Goal: Information Seeking & Learning: Learn about a topic

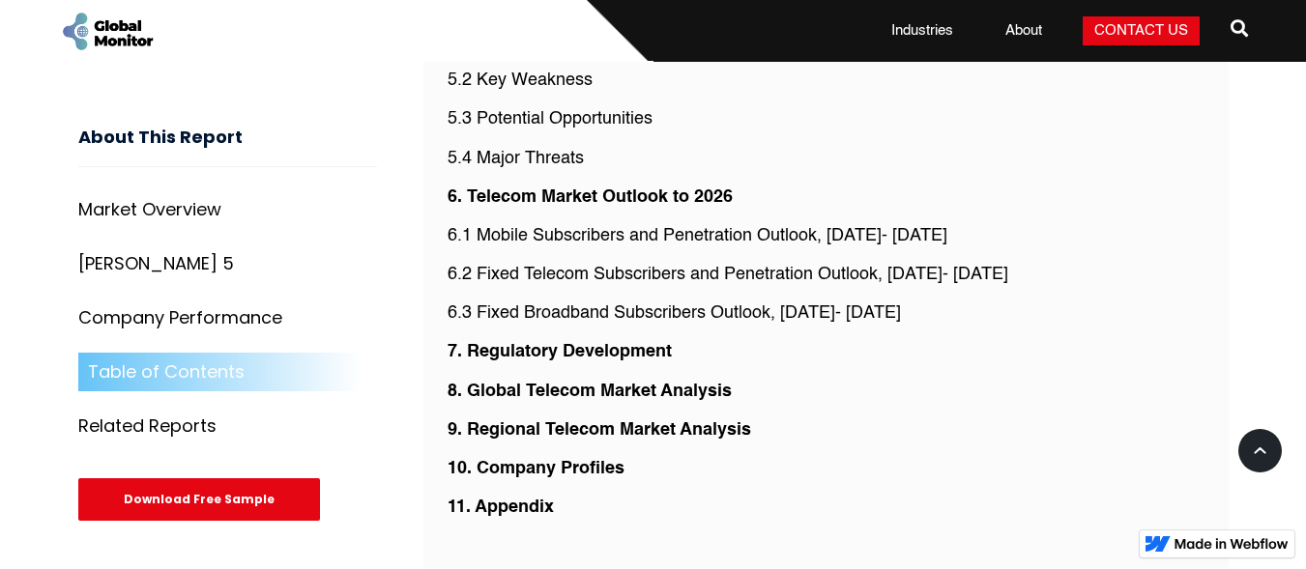
scroll to position [4900, 0]
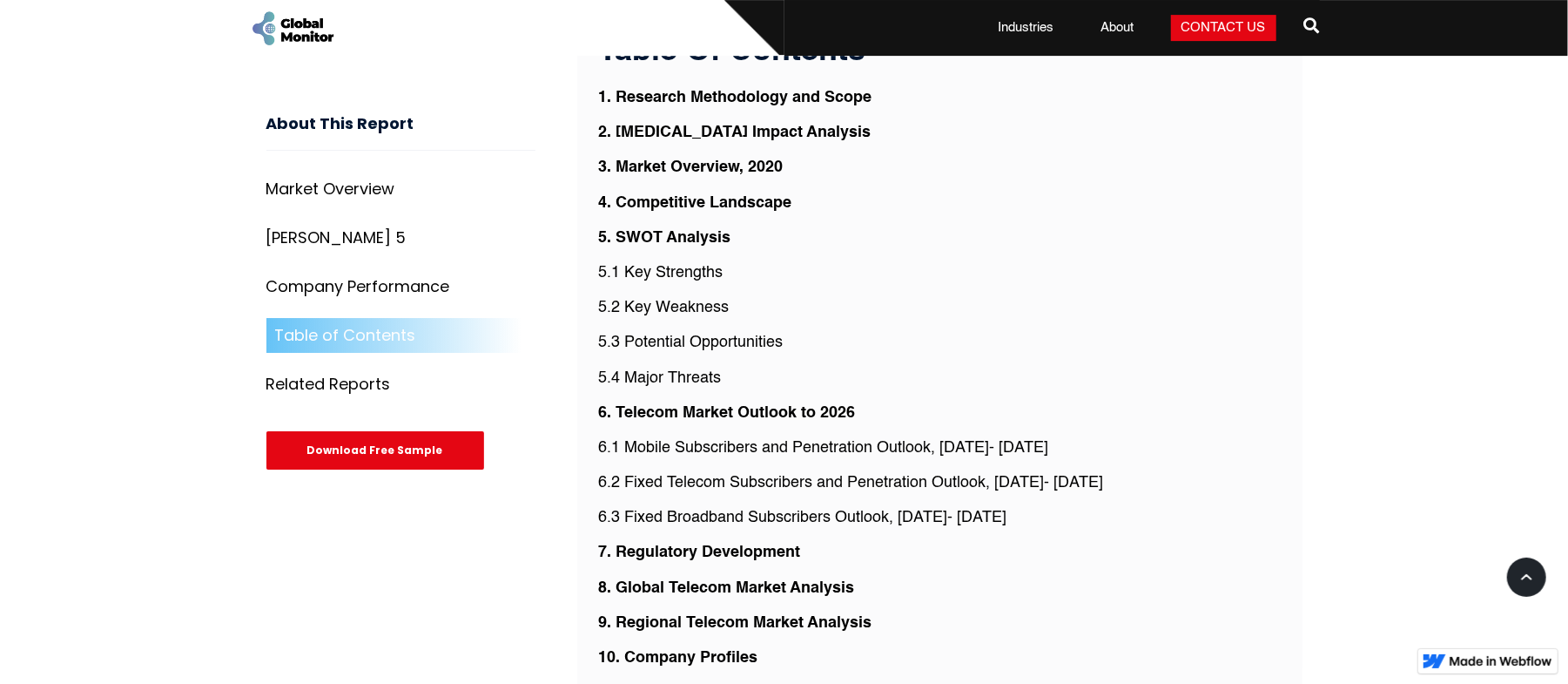
scroll to position [4184, 0]
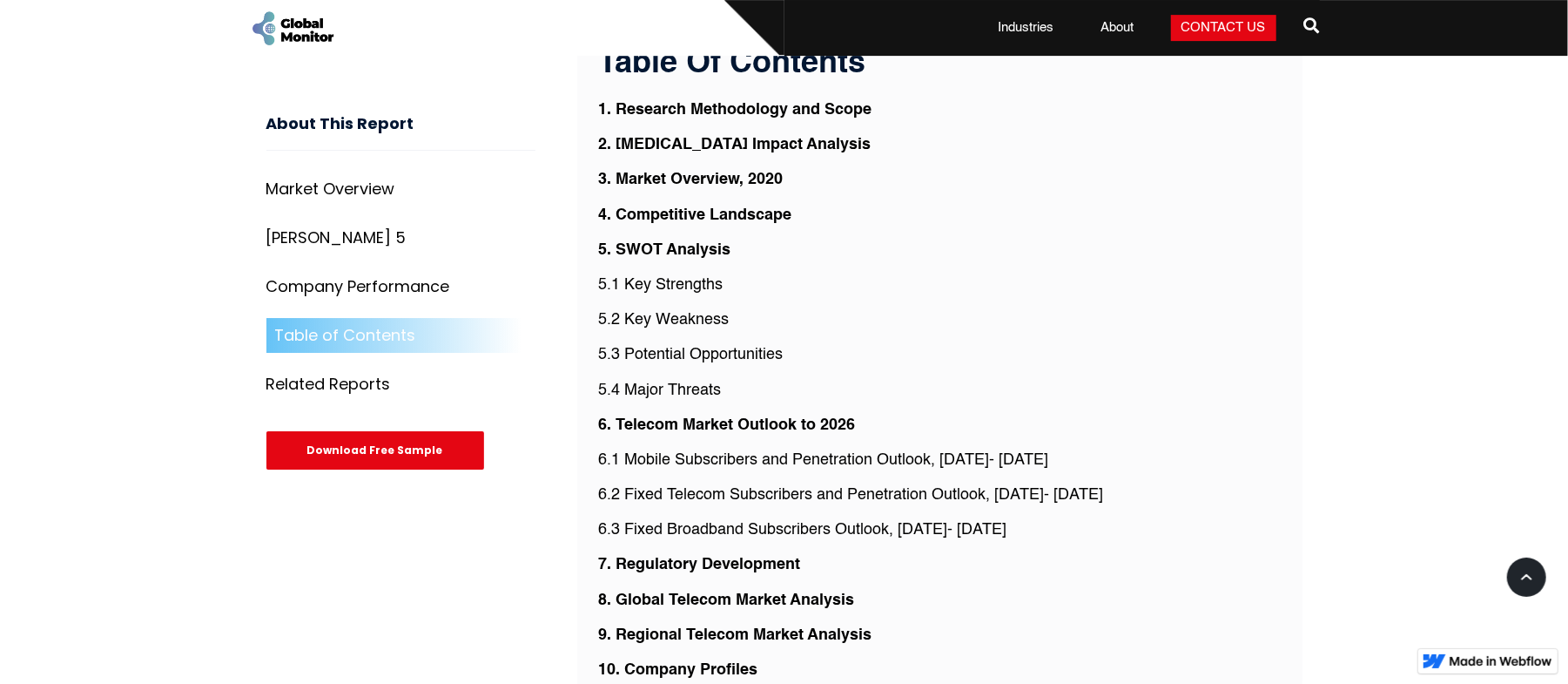
click at [690, 187] on strong "3. Market Overview, 2020" at bounding box center [691, 178] width 185 height 15
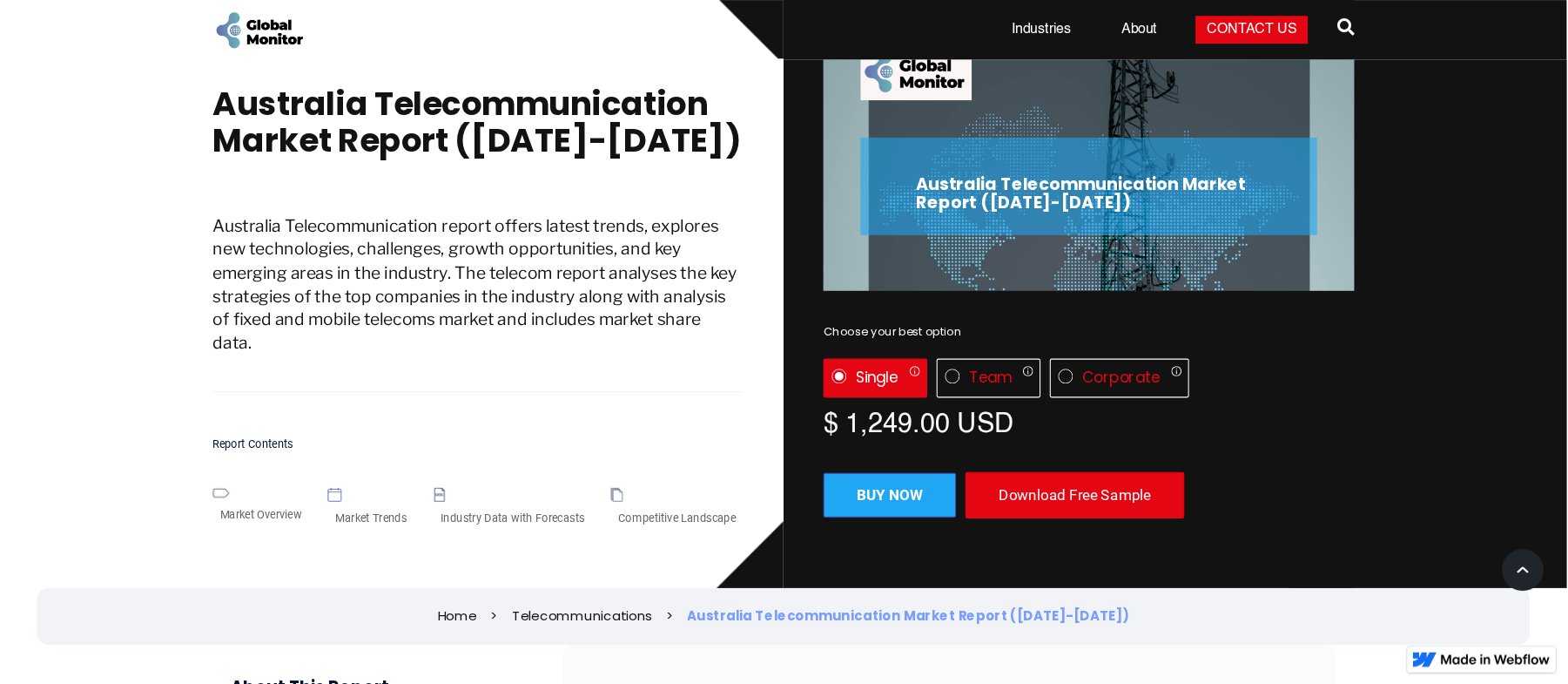
scroll to position [54, 0]
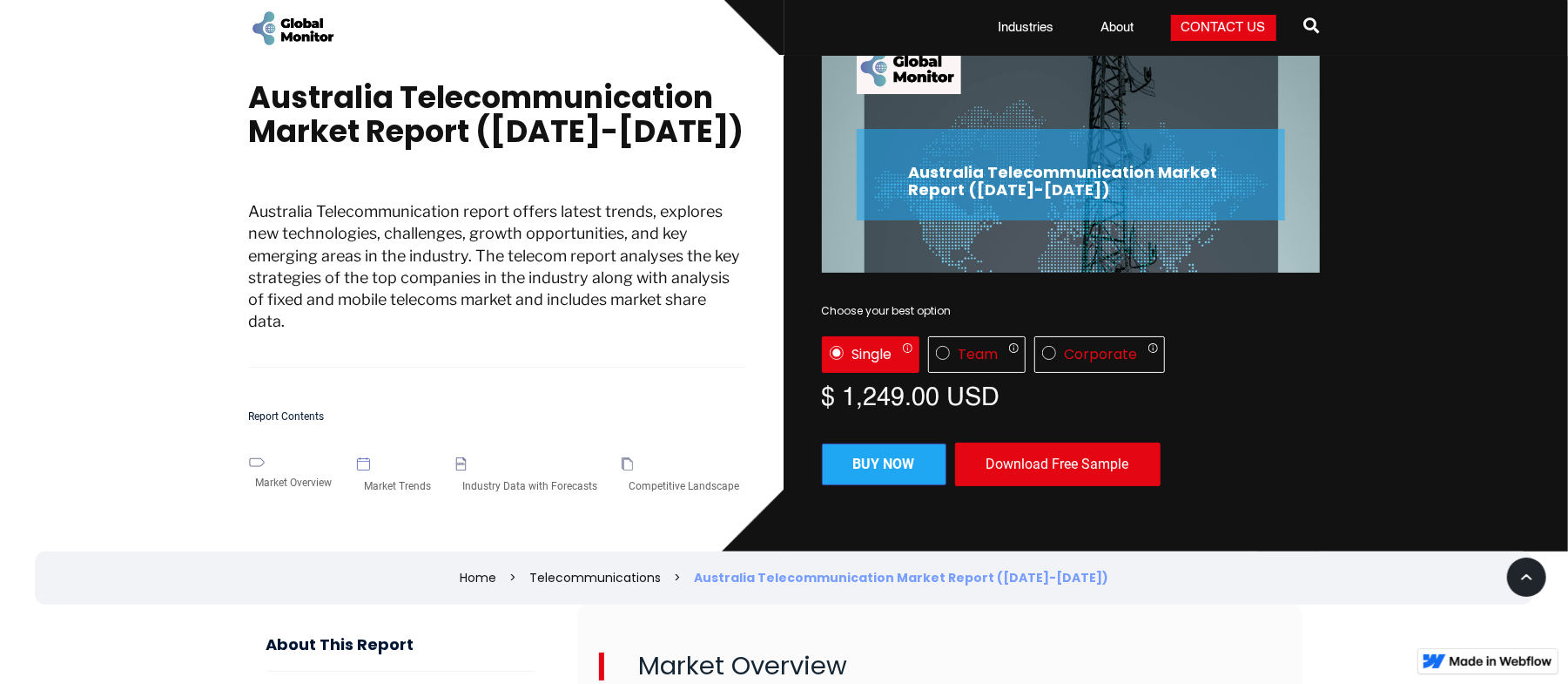
click at [394, 470] on div "Market Trends" at bounding box center [397, 486] width 81 height 32
click at [366, 458] on img at bounding box center [363, 464] width 14 height 14
drag, startPoint x: 252, startPoint y: 446, endPoint x: 262, endPoint y: 448, distance: 10.2
click at [254, 467] on div "Market Overview" at bounding box center [295, 482] width 91 height 32
click at [457, 458] on div "Market Overview Market Trends Industry Data with Forecasts Competitive Landscape" at bounding box center [498, 479] width 498 height 44
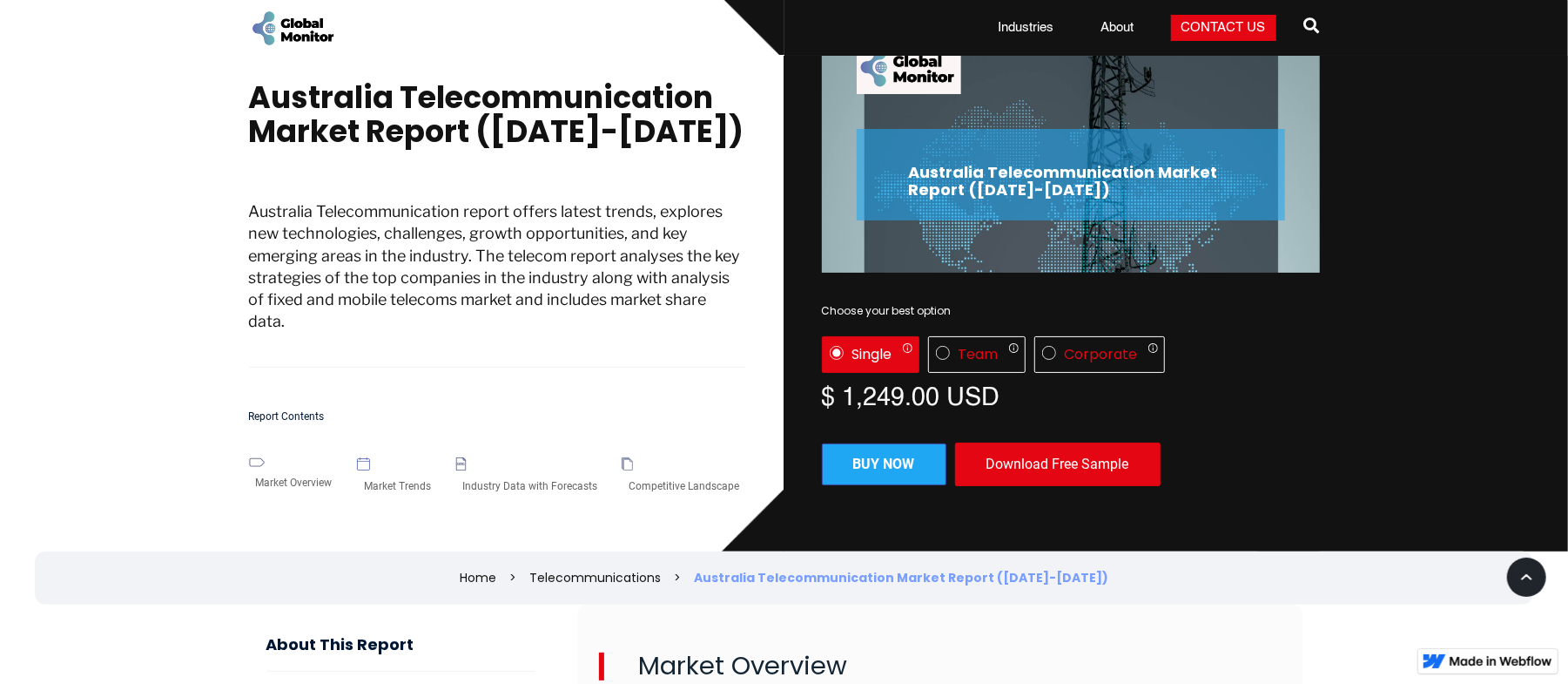
click at [460, 470] on div "Industry Data with Forecasts" at bounding box center [530, 486] width 149 height 32
drag, startPoint x: 460, startPoint y: 448, endPoint x: 635, endPoint y: 459, distance: 175.3
click at [485, 470] on div "Industry Data with Forecasts" at bounding box center [530, 486] width 149 height 32
click at [634, 470] on div "Competitive Landscape" at bounding box center [684, 486] width 124 height 32
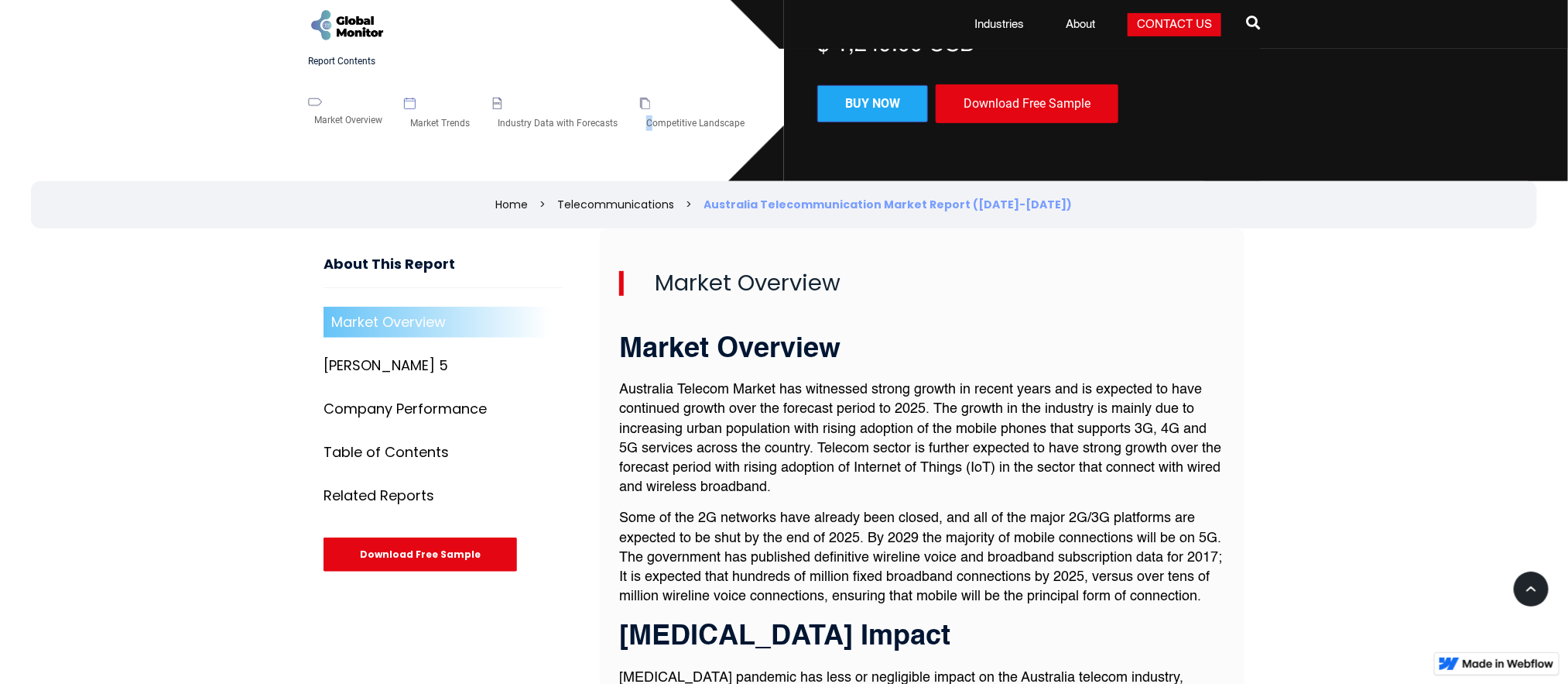
scroll to position [374, 0]
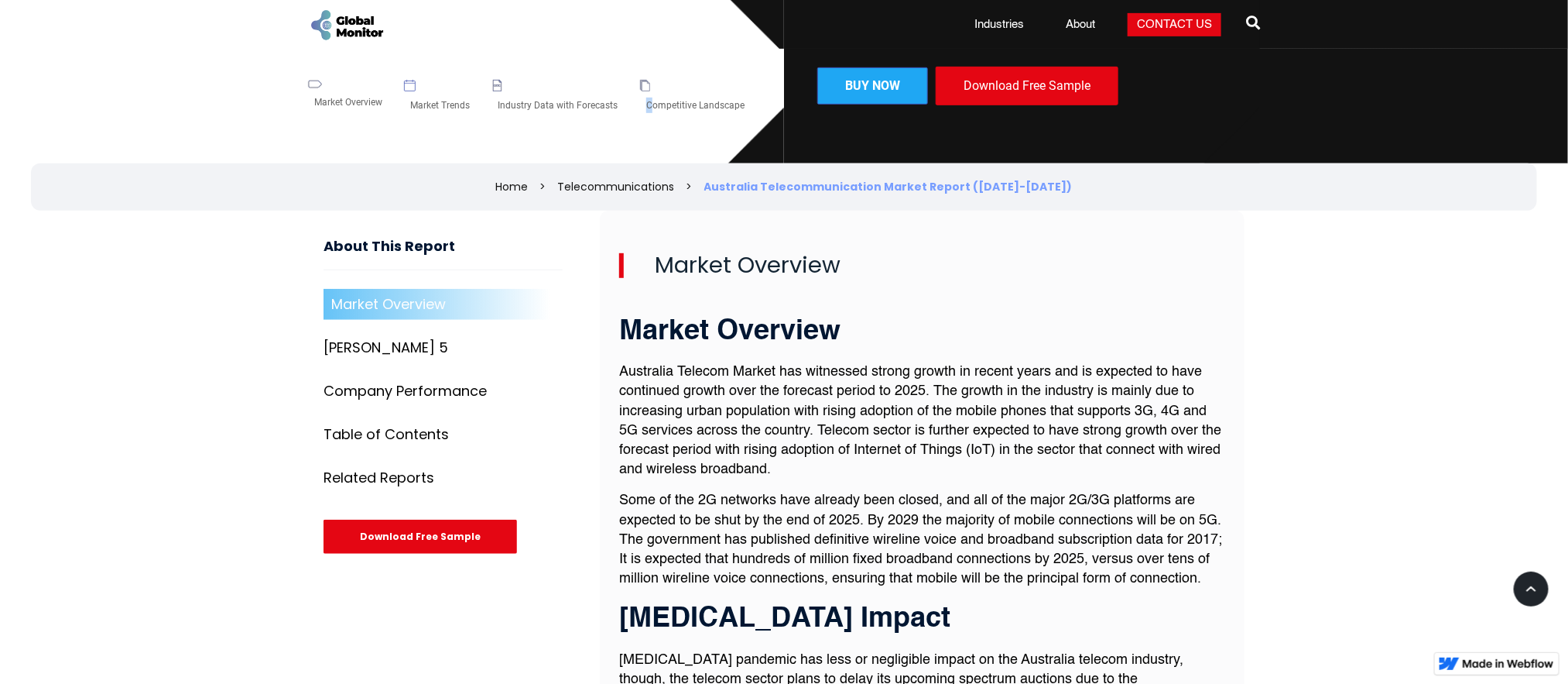
click at [371, 348] on div "[PERSON_NAME] 5" at bounding box center [386, 347] width 125 height 15
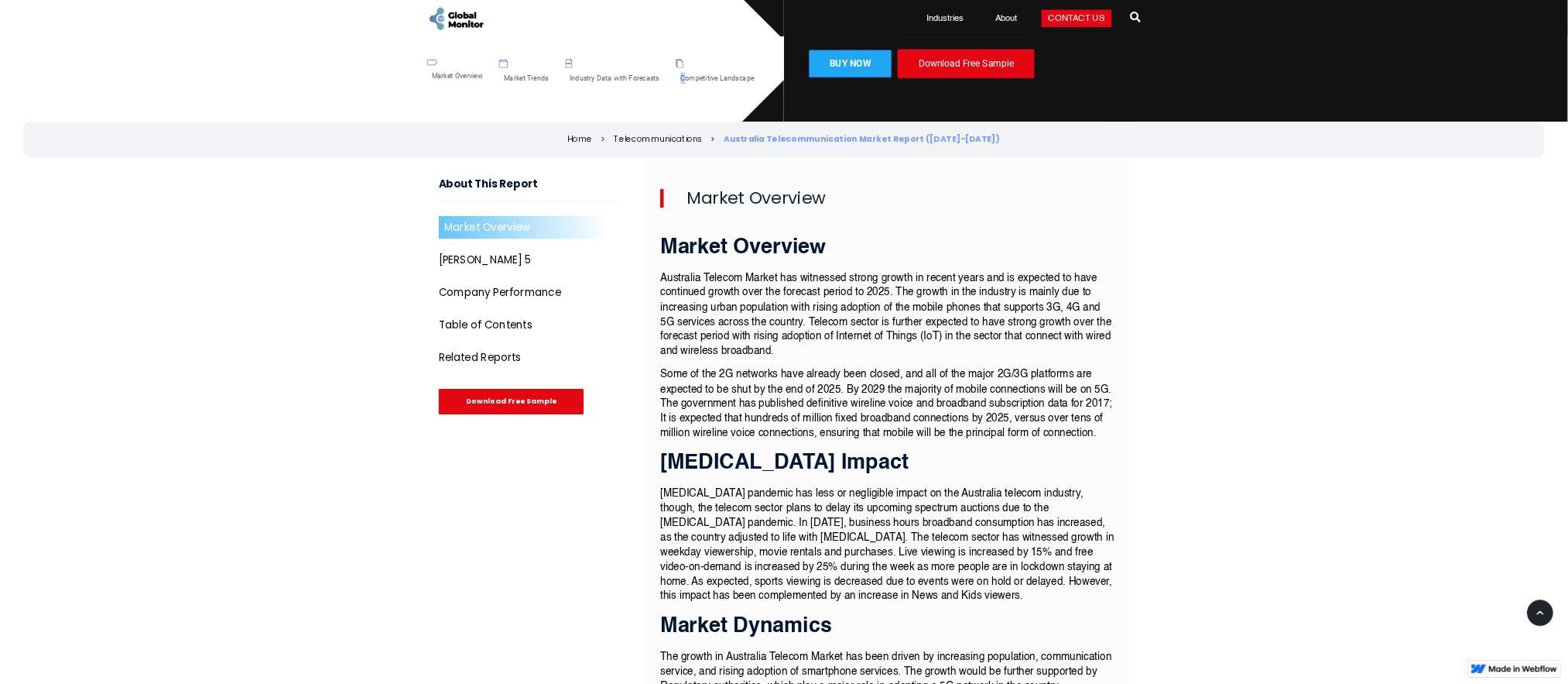
scroll to position [375, 0]
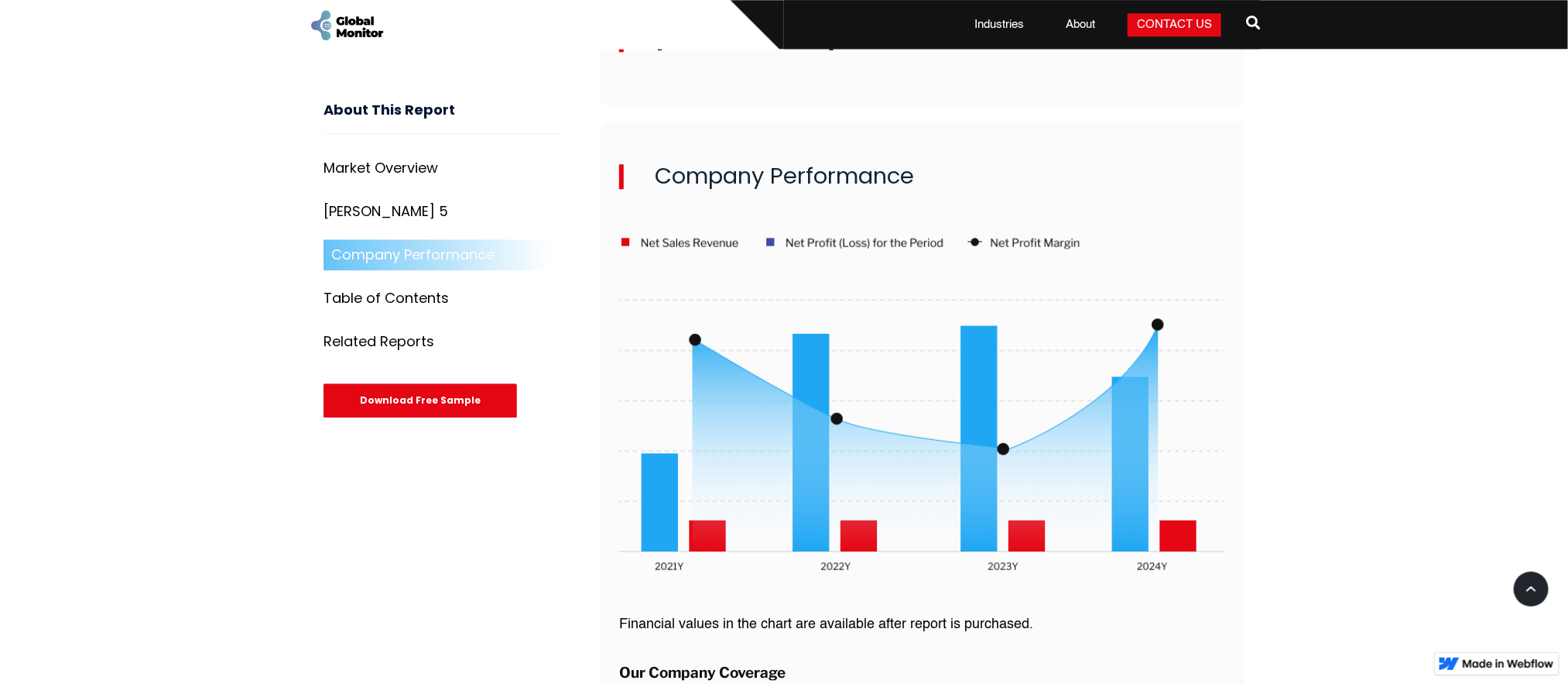
scroll to position [2239, 0]
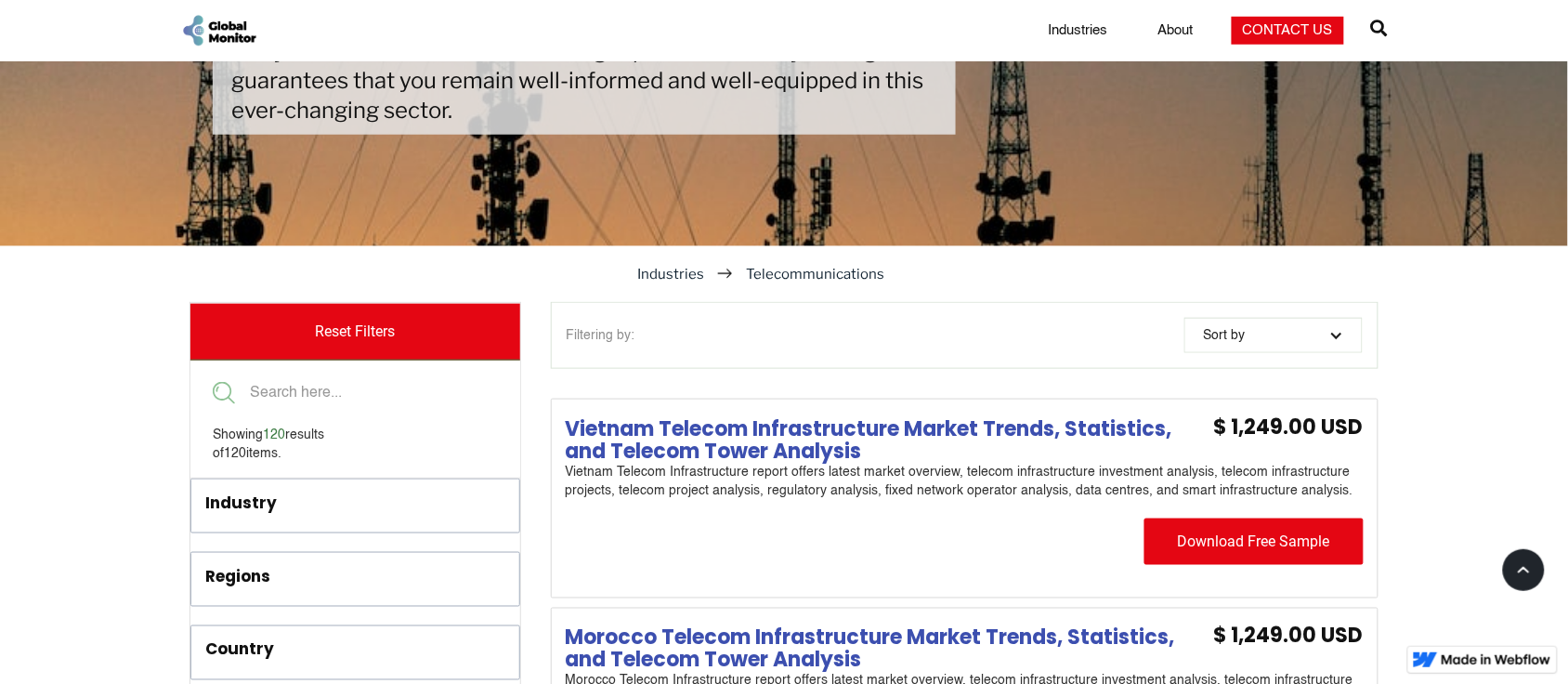
scroll to position [499, 0]
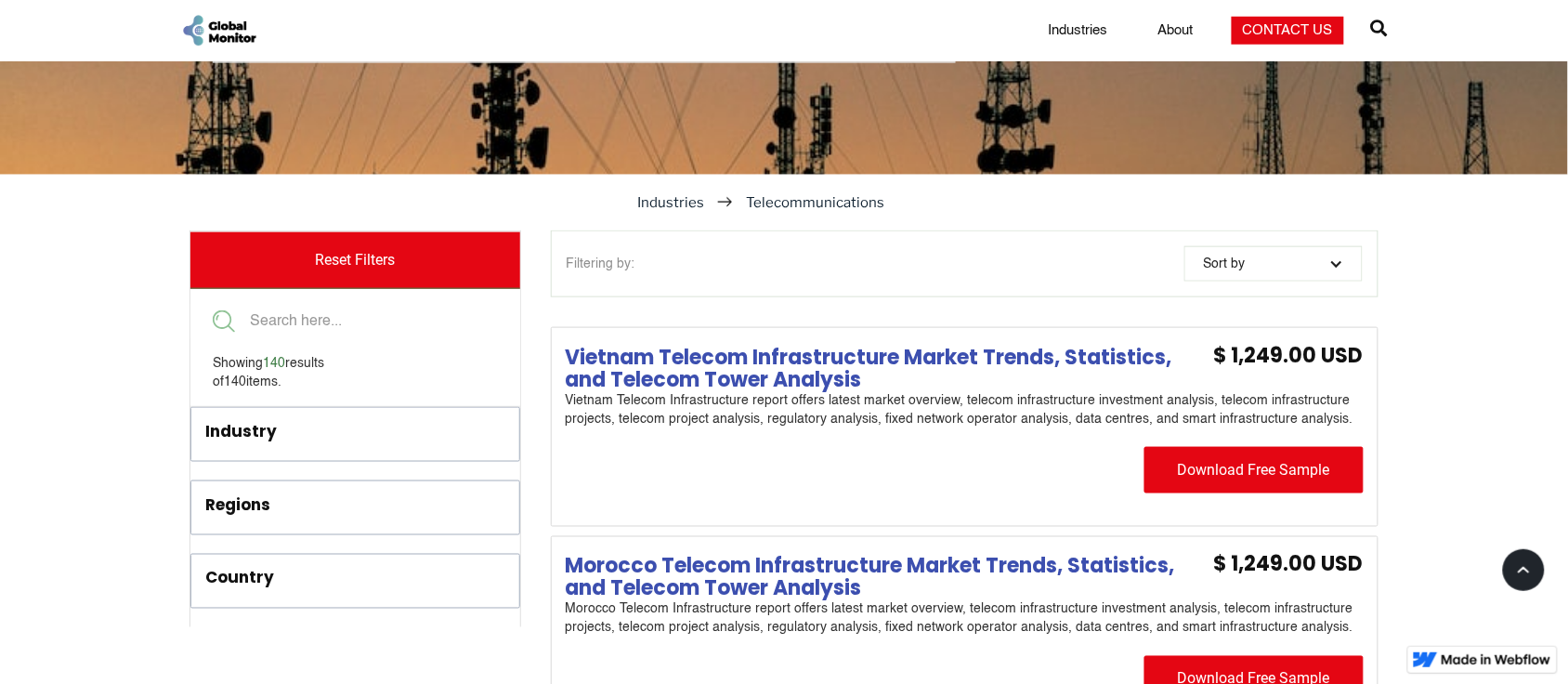
click at [261, 433] on div "Industry" at bounding box center [241, 431] width 71 height 23
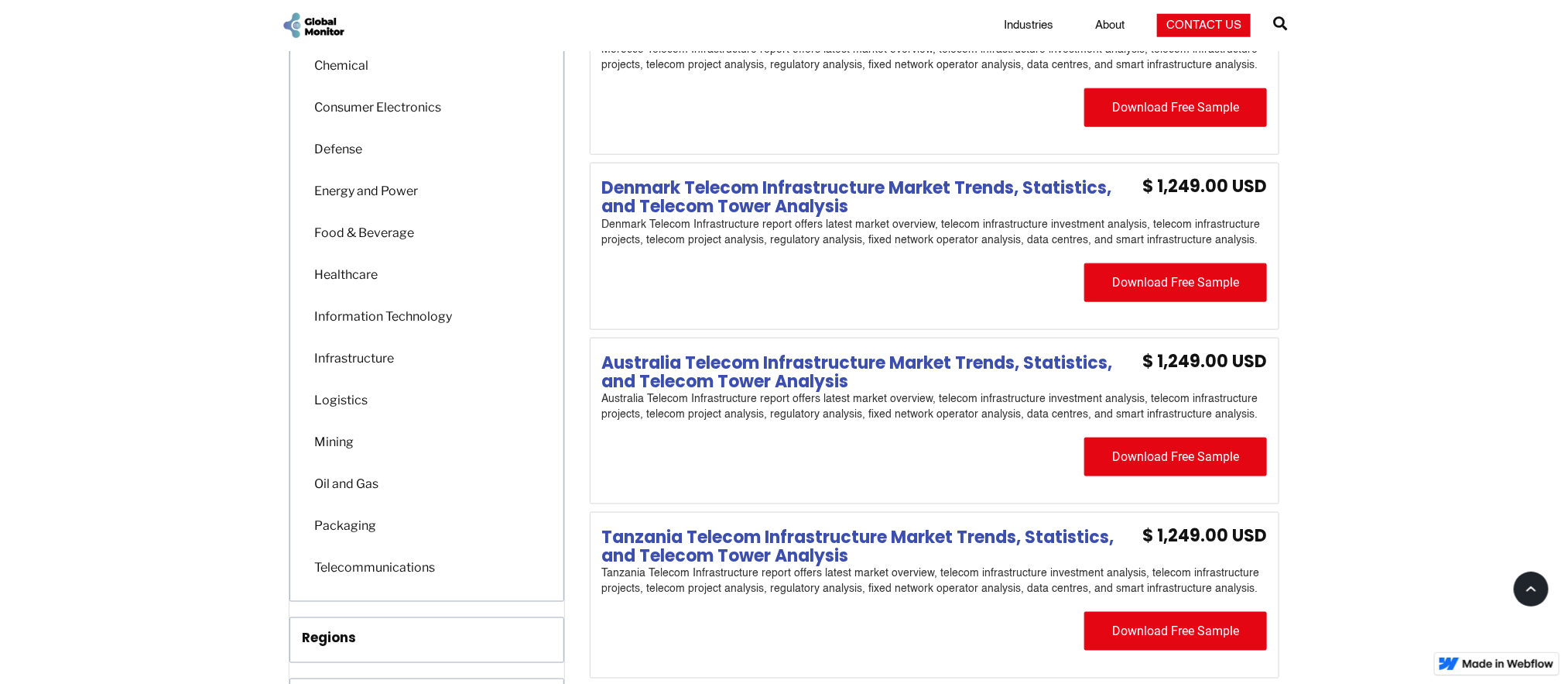
scroll to position [880, 0]
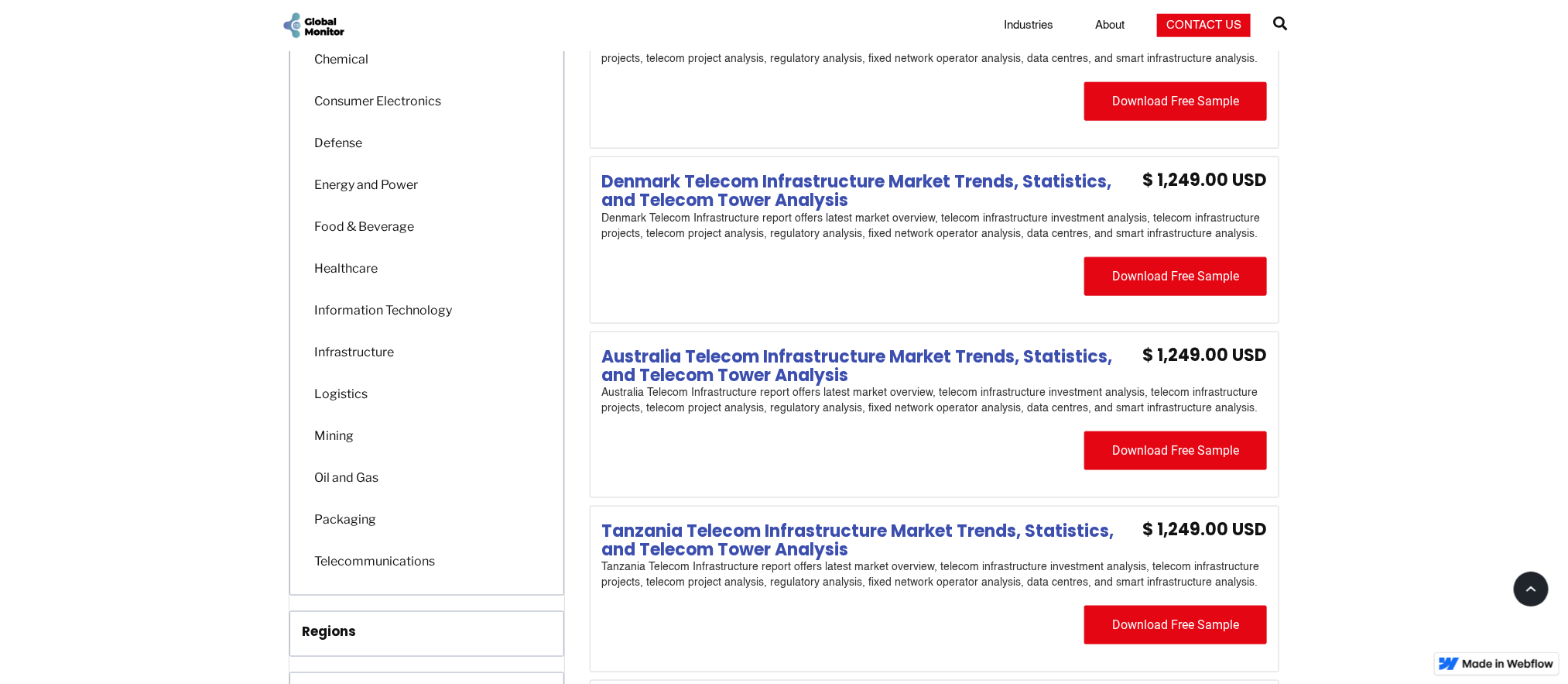
click at [339, 558] on div "Telecommunications" at bounding box center [374, 561] width 134 height 30
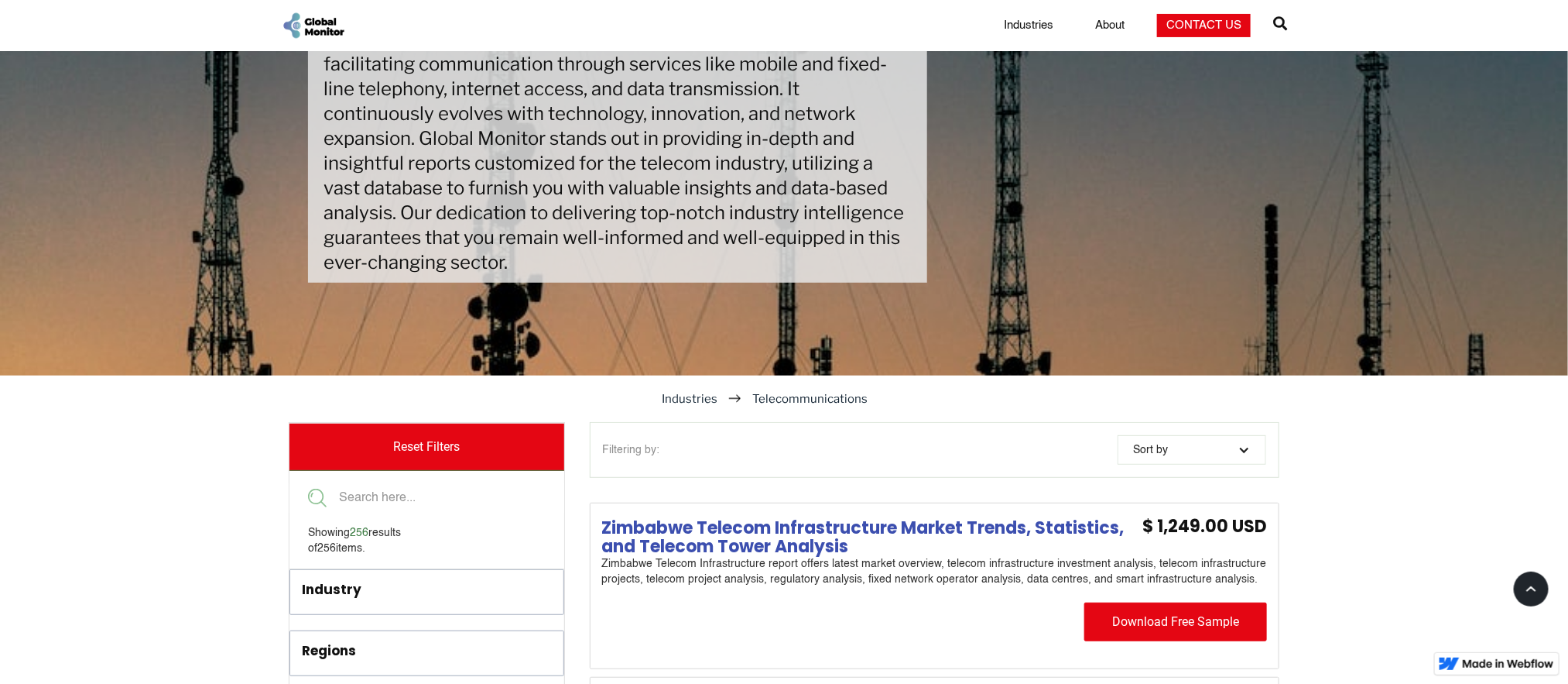
scroll to position [360, 0]
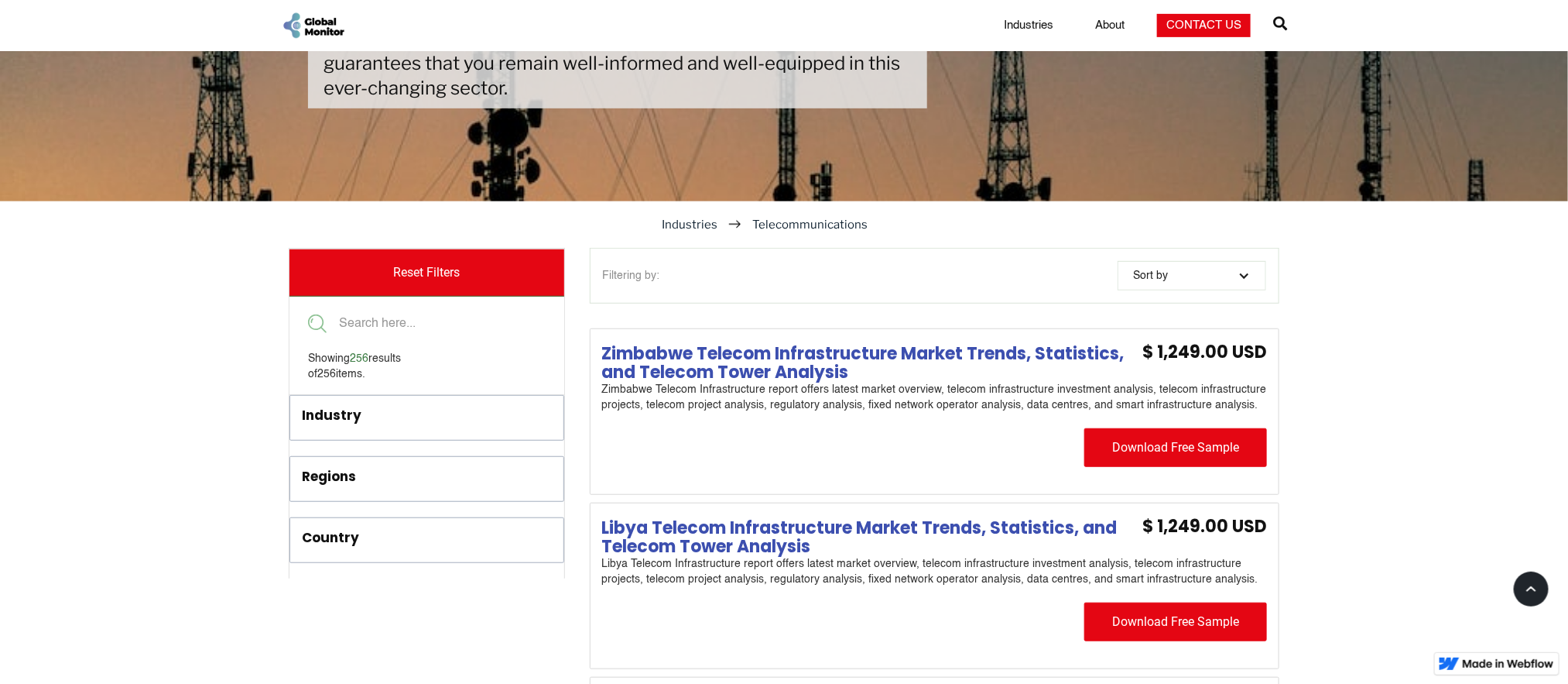
click at [1245, 276] on div "filter" at bounding box center [1244, 275] width 12 height 12
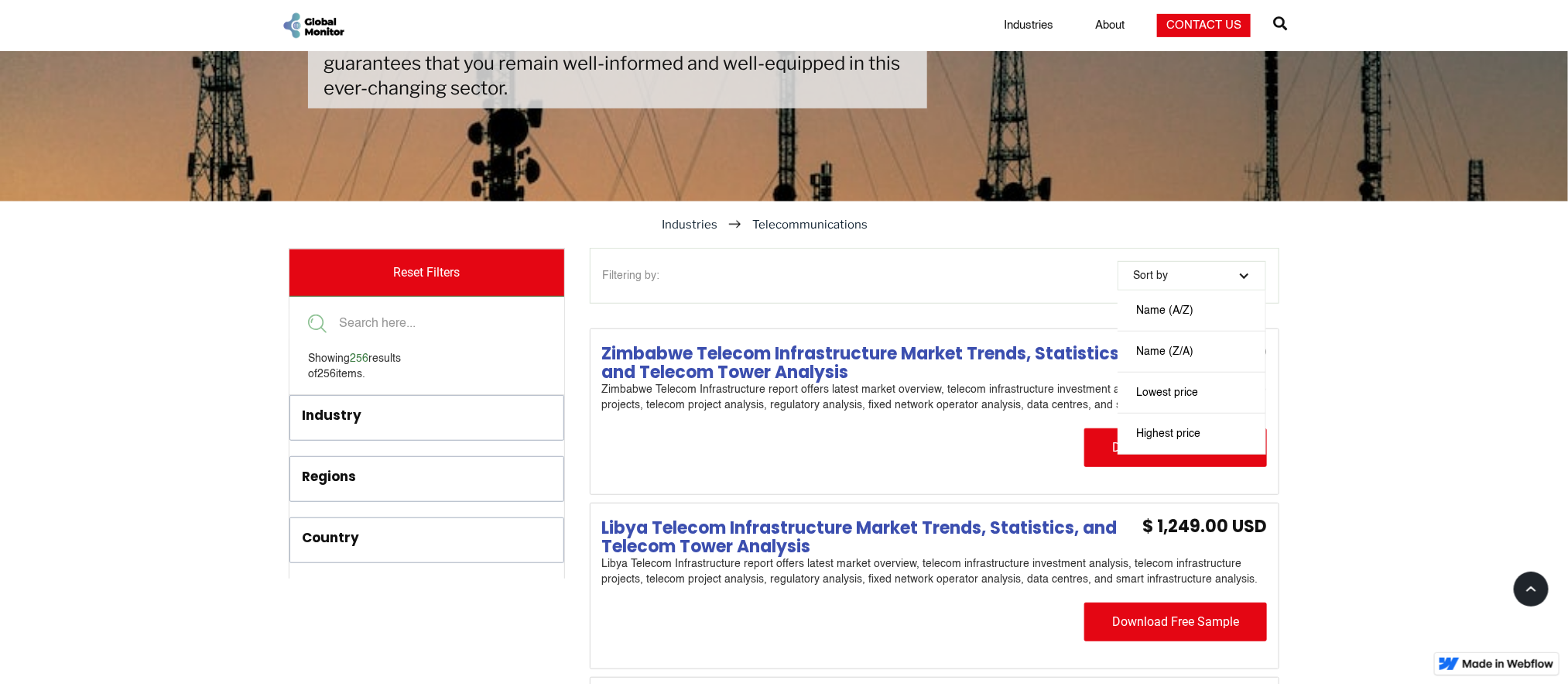
click at [332, 483] on div "Regions" at bounding box center [329, 477] width 54 height 19
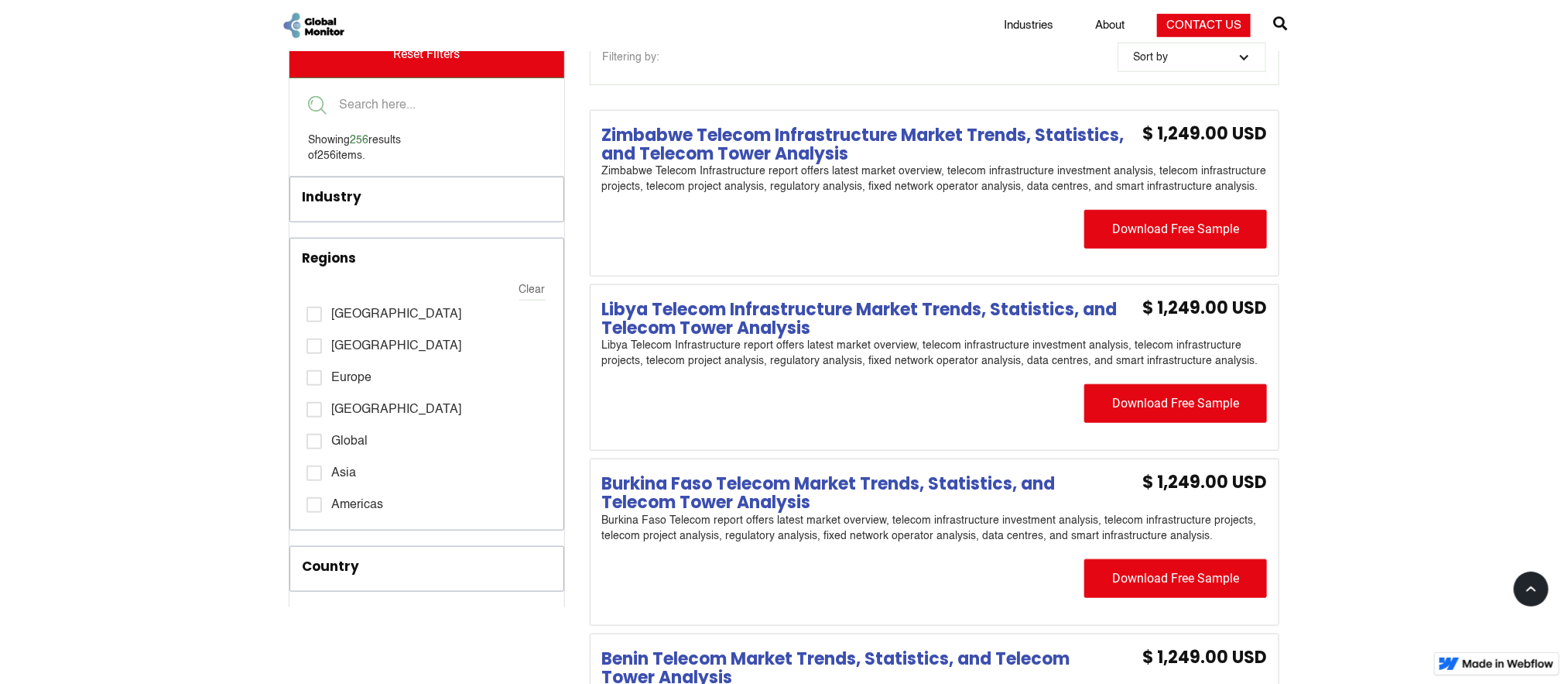
scroll to position [593, 0]
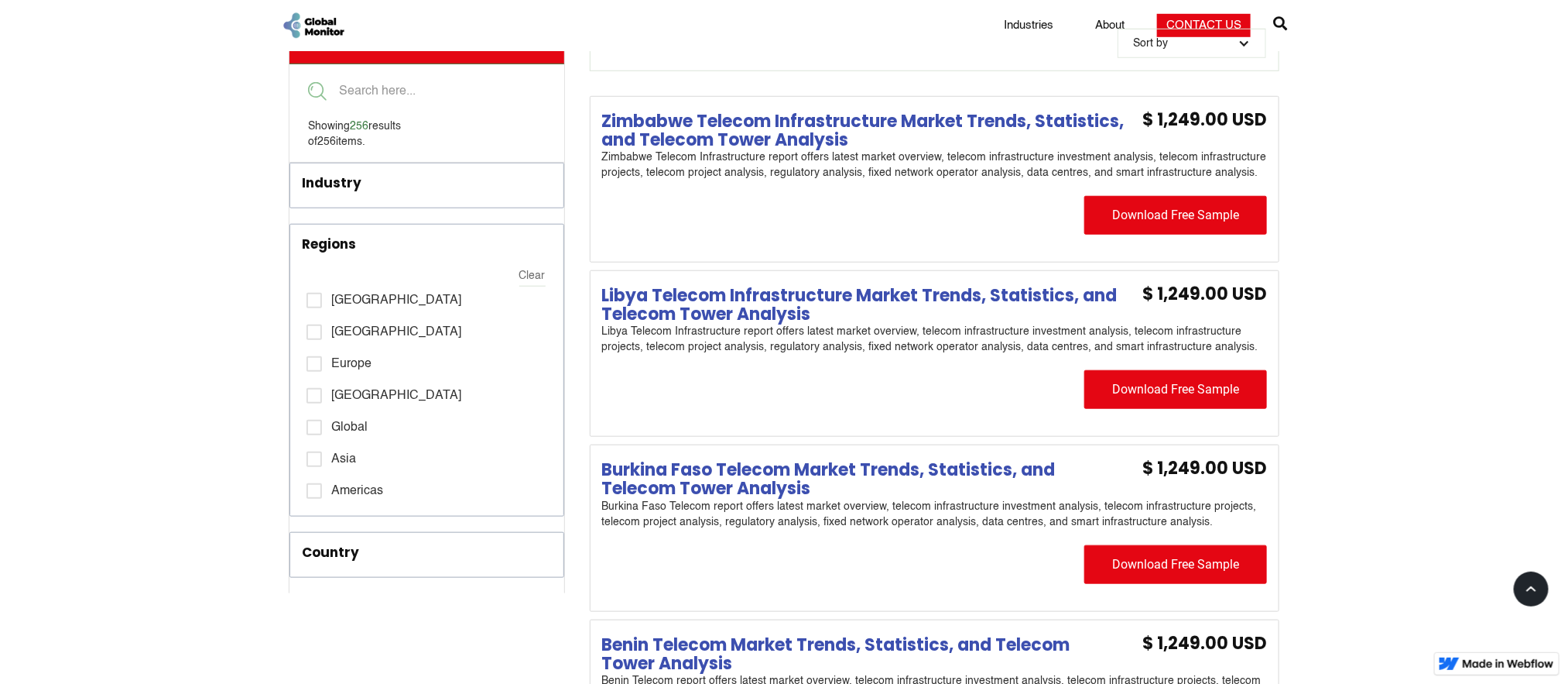
click at [330, 557] on div "Country" at bounding box center [331, 553] width 58 height 19
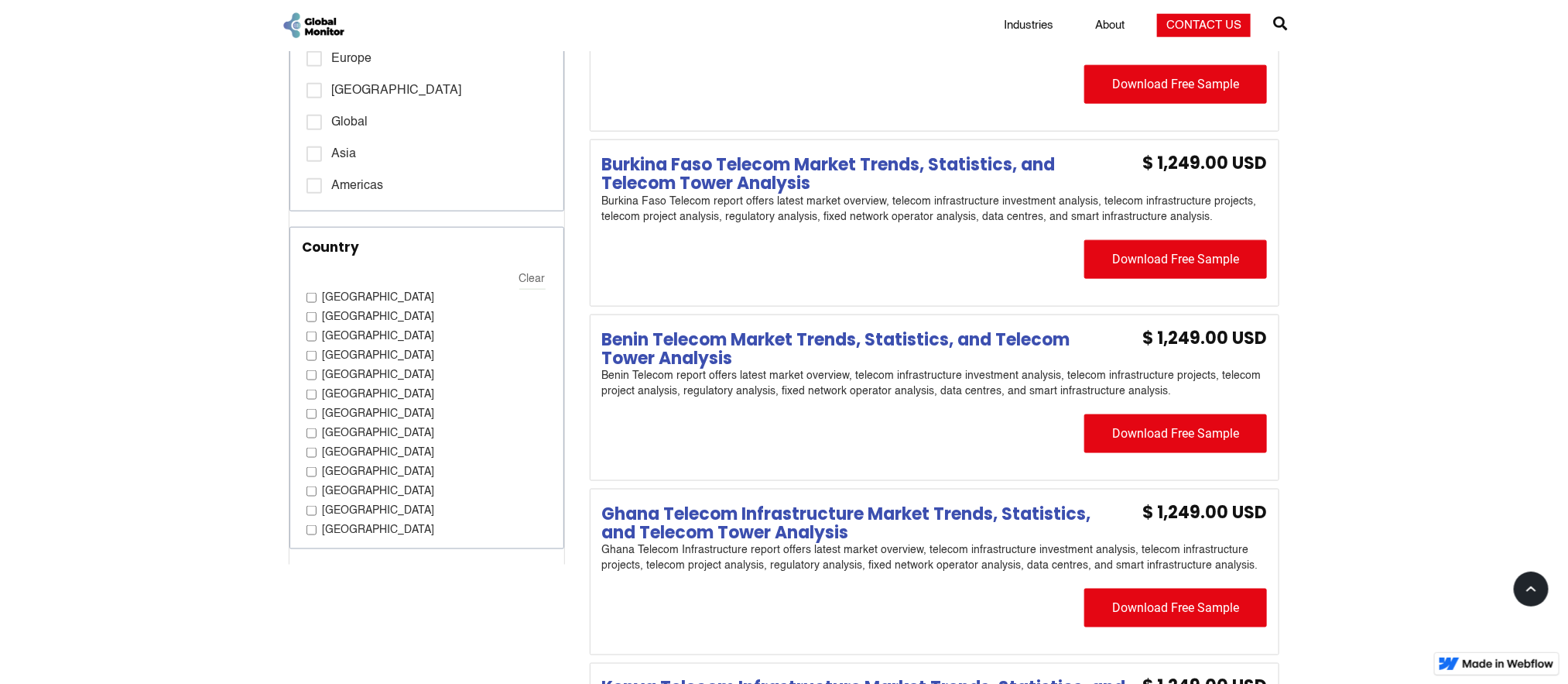
scroll to position [941, 0]
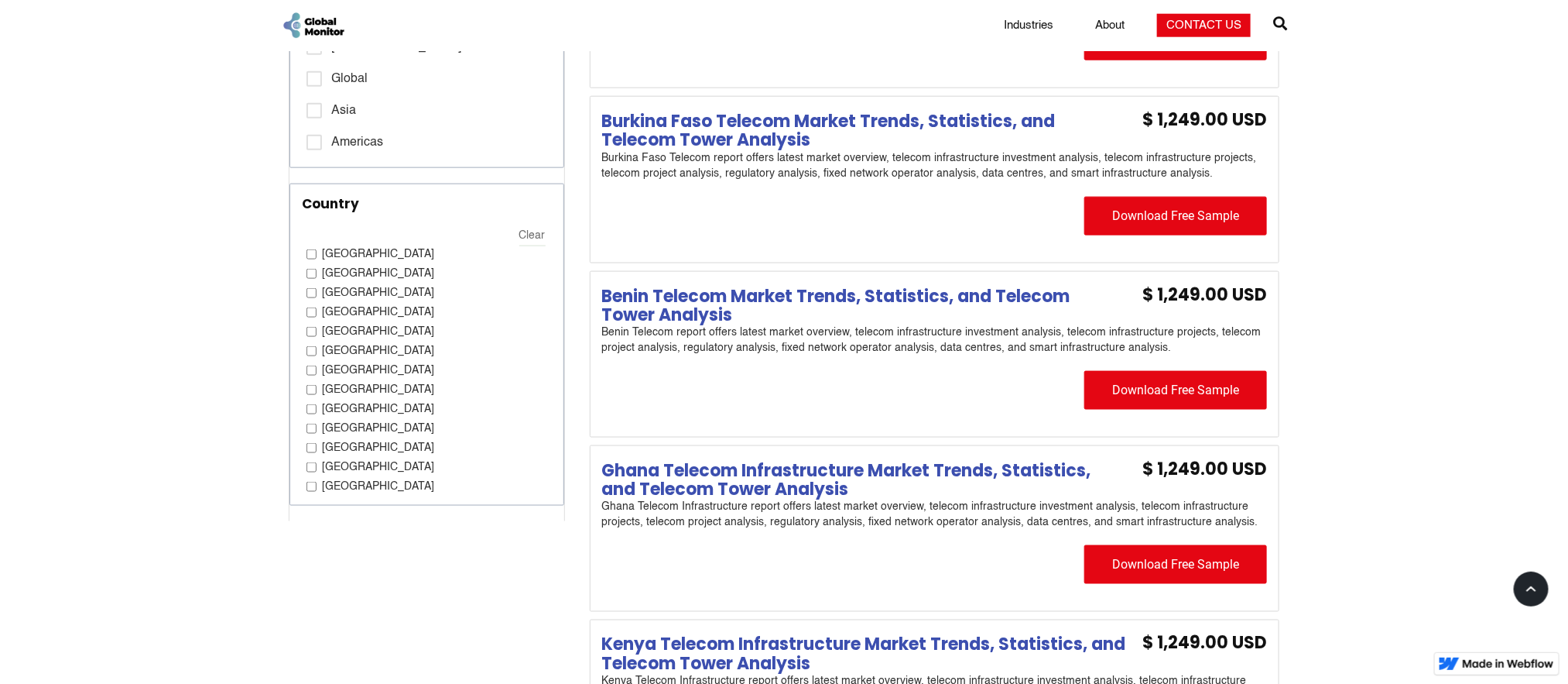
click at [315, 473] on input "USA" at bounding box center [311, 467] width 10 height 10
checkbox input "true"
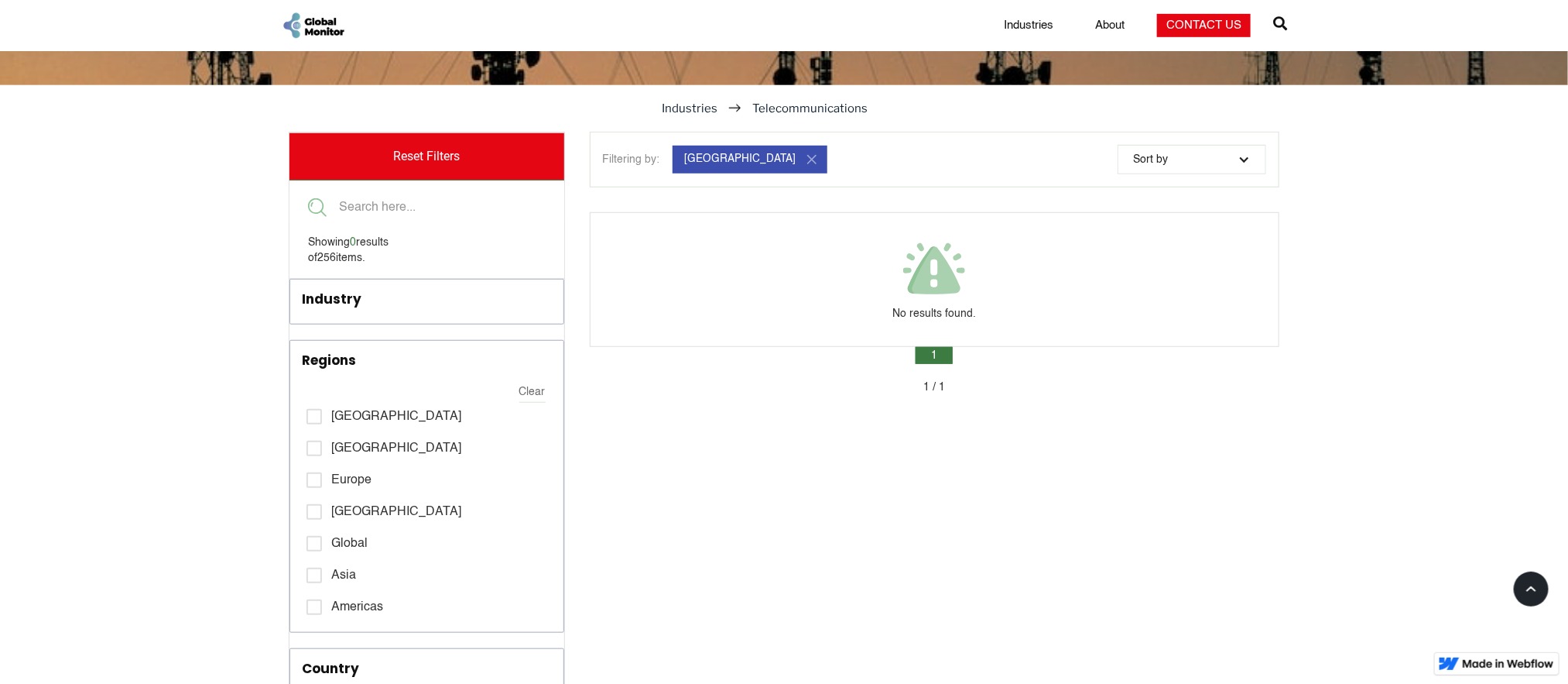
scroll to position [593, 0]
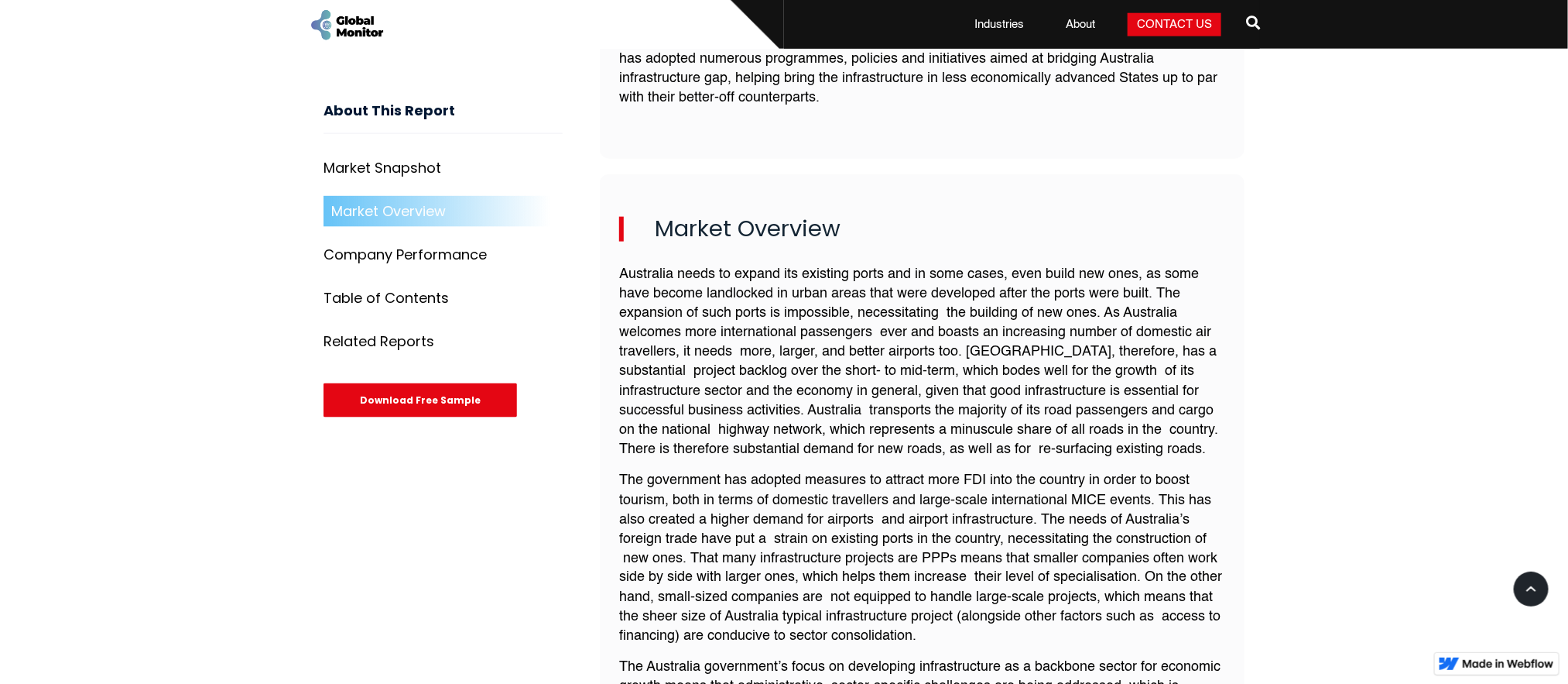
scroll to position [1045, 0]
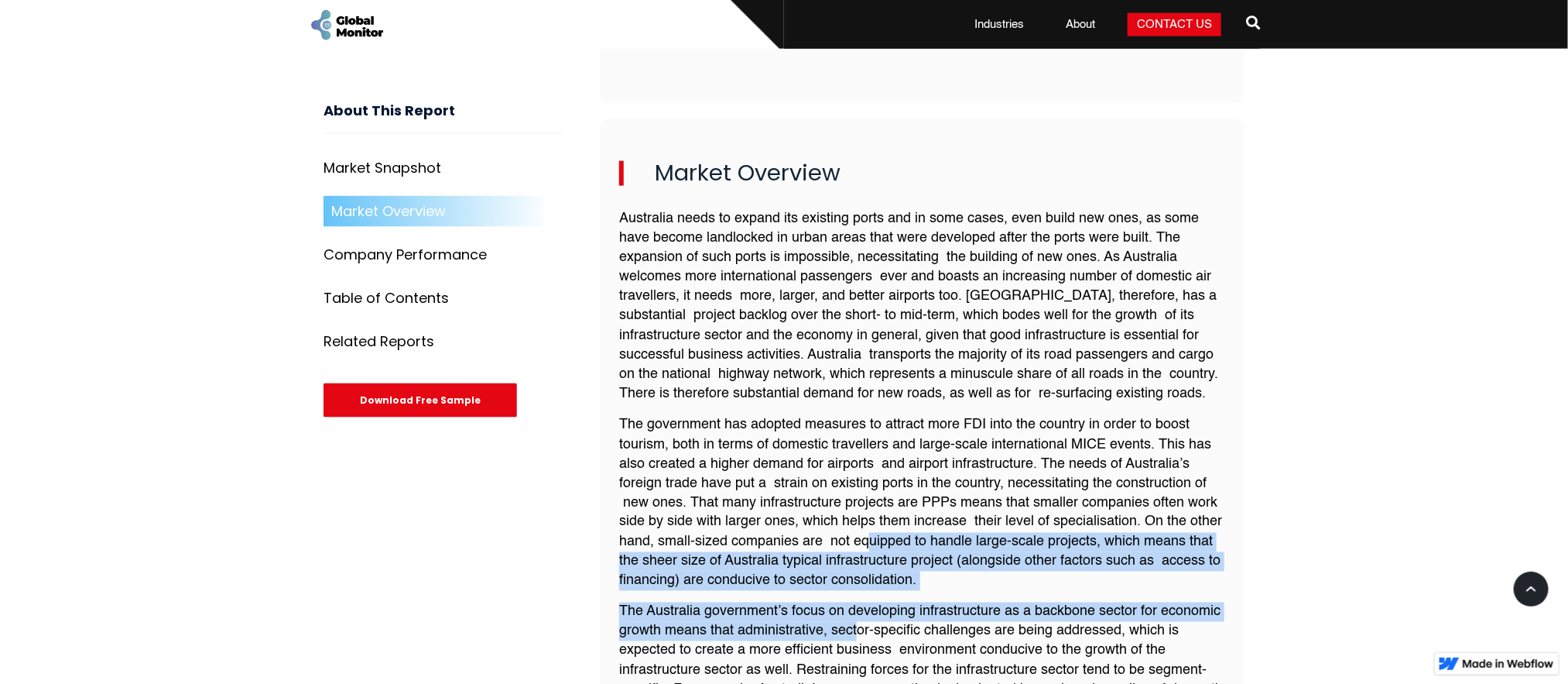
drag, startPoint x: 869, startPoint y: 581, endPoint x: 825, endPoint y: 669, distance: 98.4
click at [841, 650] on div "Australia needs to expand its existing ports and in some cases, even build new …" at bounding box center [921, 628] width 606 height 854
